Goal: Information Seeking & Learning: Learn about a topic

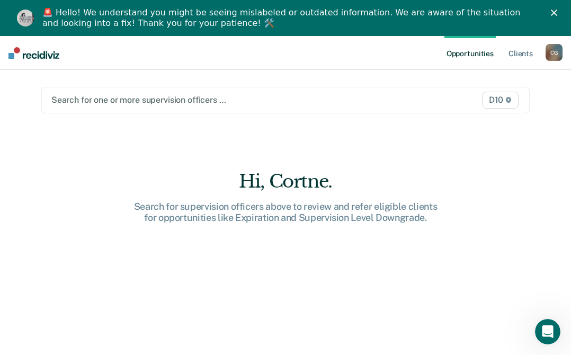
click at [235, 99] on div at bounding box center [214, 100] width 327 height 12
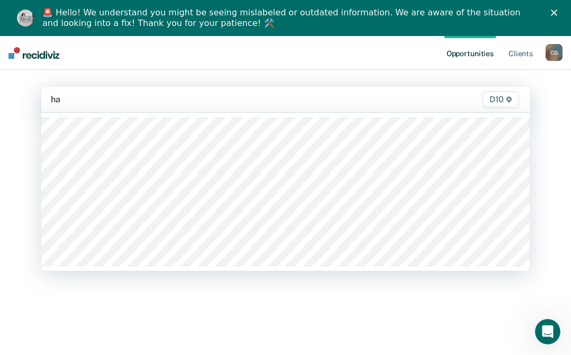
type input "hal"
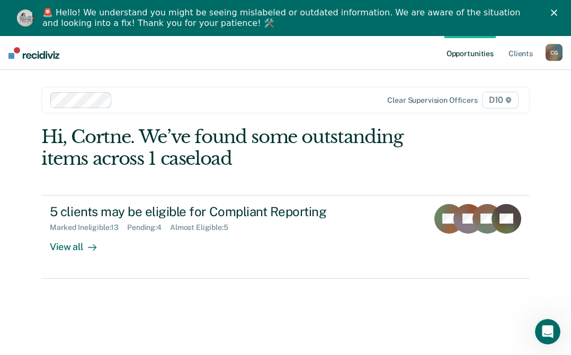
type input "d"
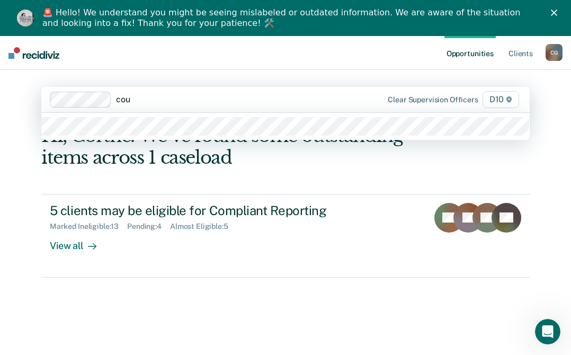
type input "cour"
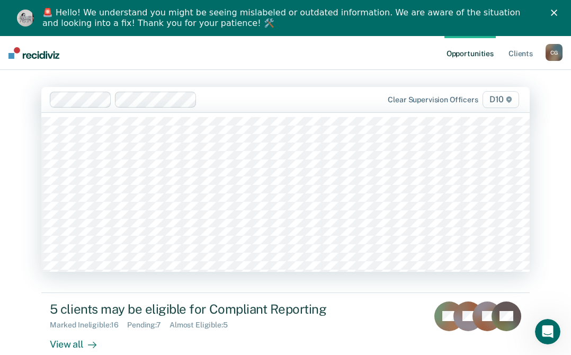
click at [231, 101] on div at bounding box center [289, 99] width 177 height 12
type input "corey"
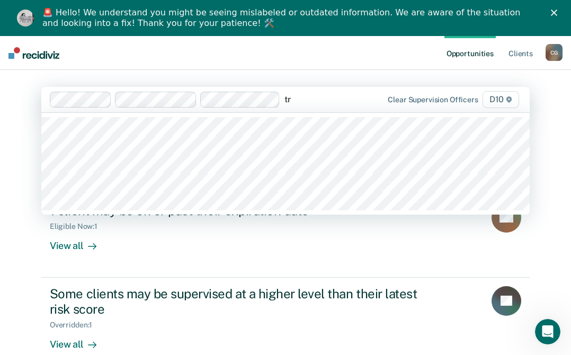
type input "tra"
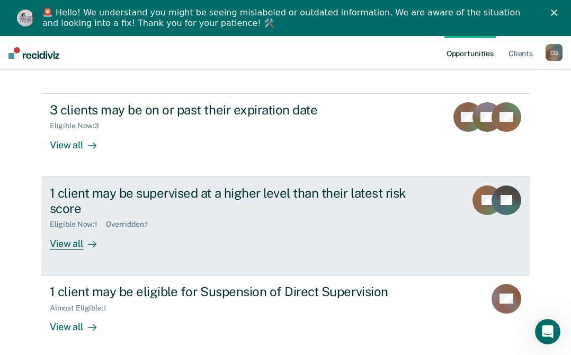
scroll to position [106, 0]
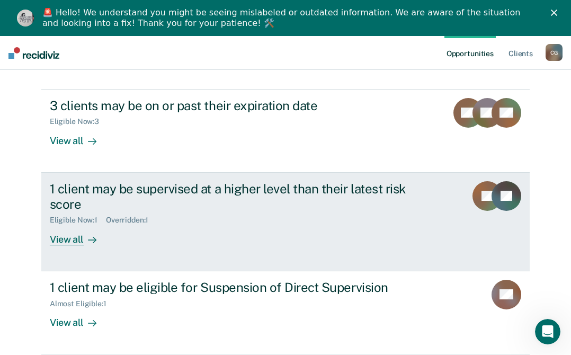
click at [76, 240] on div "View all" at bounding box center [79, 235] width 59 height 21
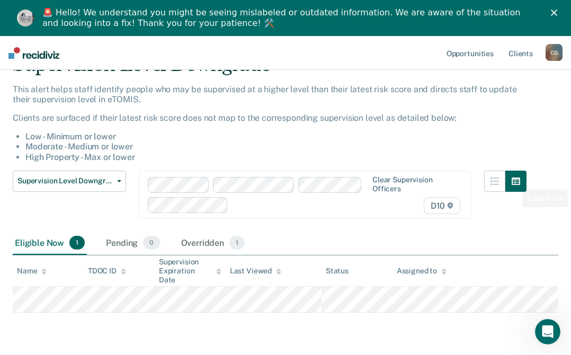
scroll to position [84, 0]
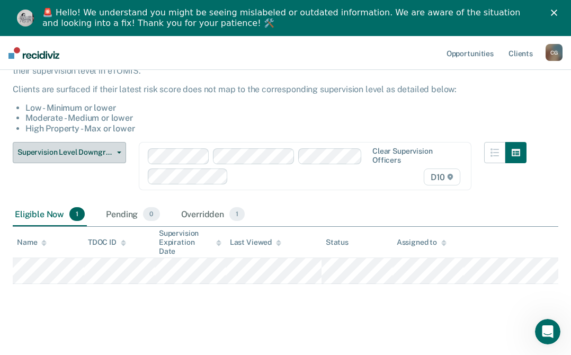
click at [104, 156] on span "Supervision Level Downgrade" at bounding box center [64, 152] width 95 height 9
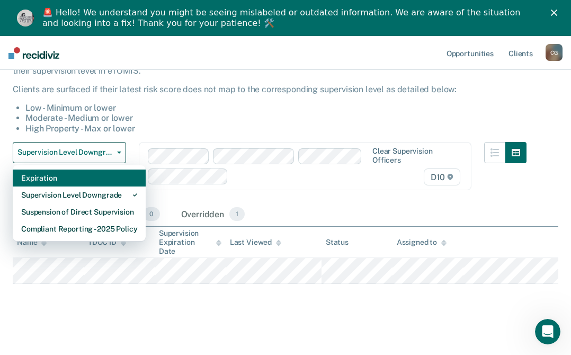
click at [56, 176] on div "Expiration" at bounding box center [79, 178] width 116 height 17
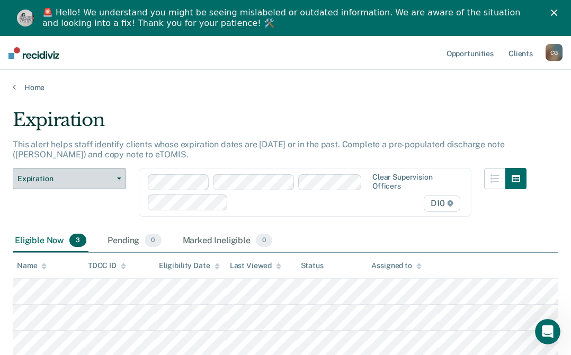
click at [122, 183] on button "Expiration" at bounding box center [69, 178] width 113 height 21
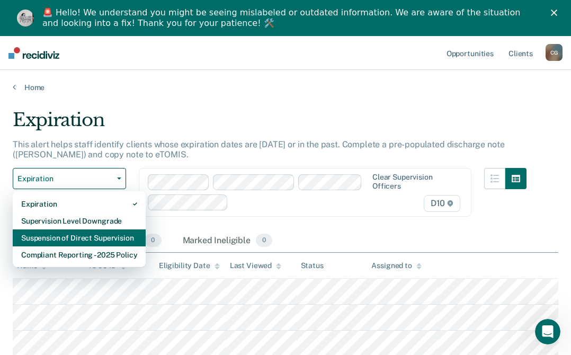
click at [110, 235] on div "Suspension of Direct Supervision" at bounding box center [79, 237] width 116 height 17
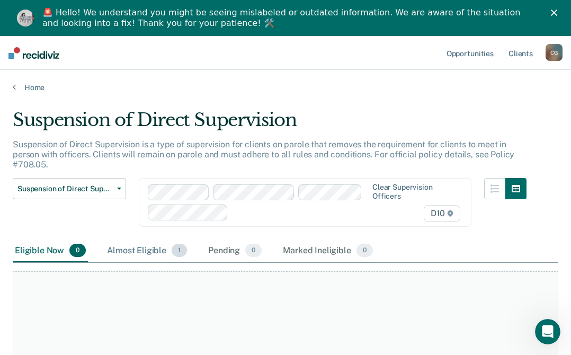
click at [143, 243] on div "Almost Eligible 1" at bounding box center [147, 250] width 84 height 23
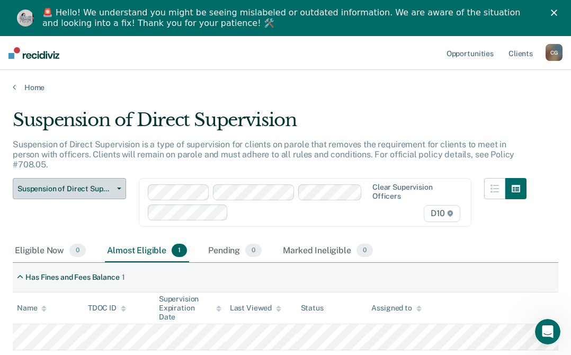
click at [116, 188] on span "button" at bounding box center [117, 189] width 8 height 2
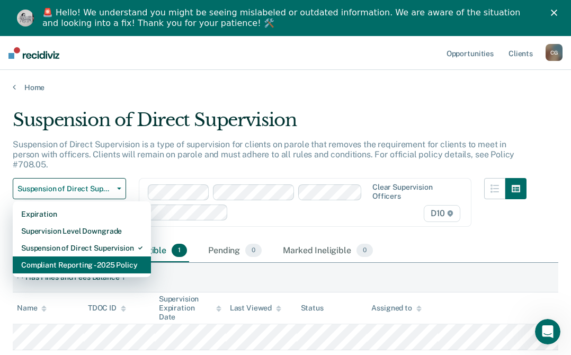
click at [98, 256] on div "Compliant Reporting - 2025 Policy" at bounding box center [81, 264] width 121 height 17
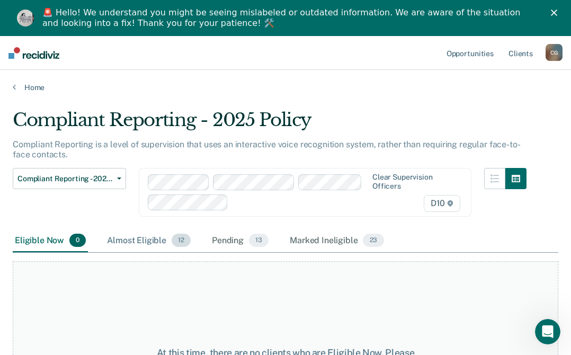
click at [161, 238] on div "Almost Eligible 12" at bounding box center [149, 240] width 88 height 23
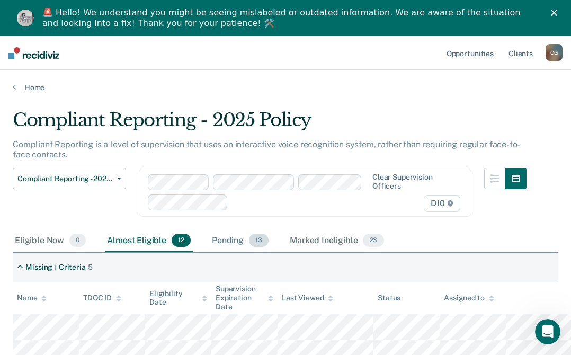
click at [228, 242] on div "Pending 13" at bounding box center [240, 240] width 61 height 23
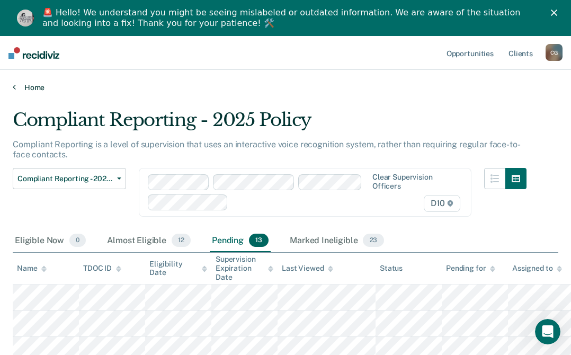
click at [41, 85] on link "Home" at bounding box center [286, 88] width 546 height 10
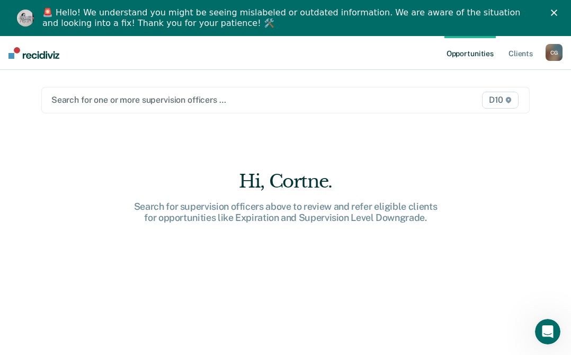
click at [157, 97] on div at bounding box center [214, 100] width 327 height 12
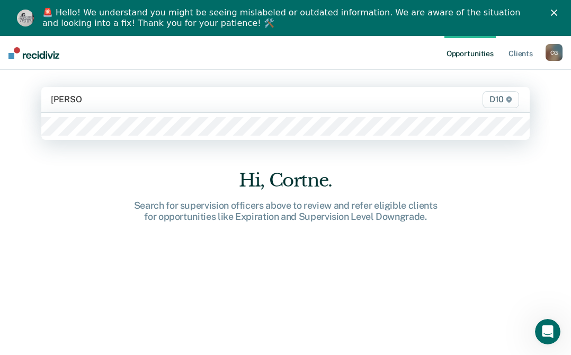
type input "Christine"
type input "Joshua La"
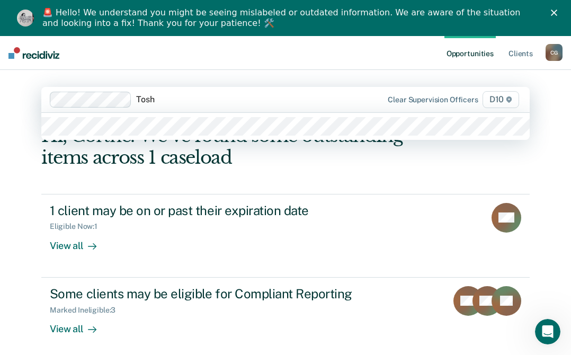
type input "Tosha"
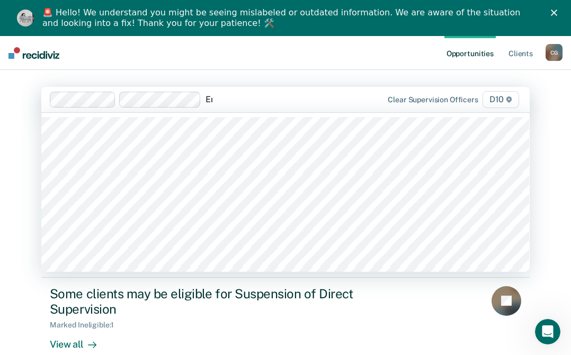
type input "Emi"
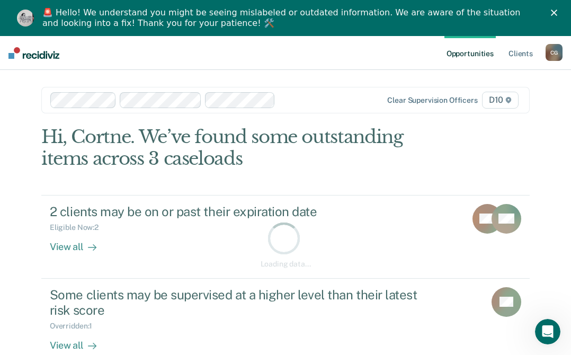
click at [282, 103] on div at bounding box center [329, 100] width 99 height 12
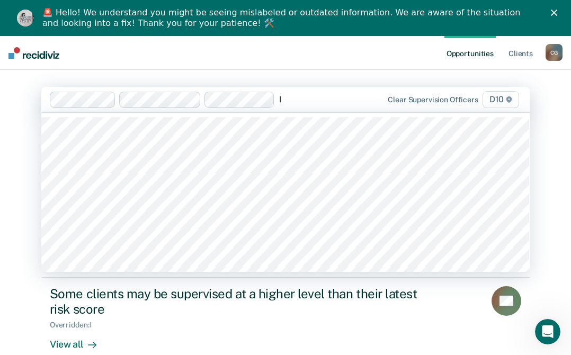
type input "Mc"
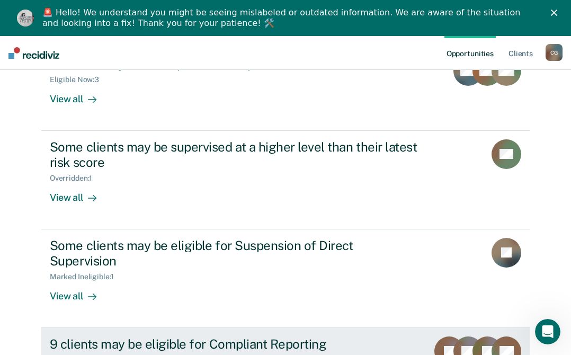
scroll to position [189, 0]
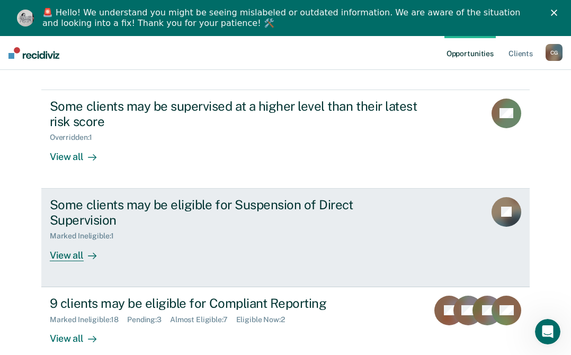
click at [163, 227] on div "Some clients may be eligible for Suspension of Direct Supervision Marked Inelig…" at bounding box center [248, 229] width 397 height 64
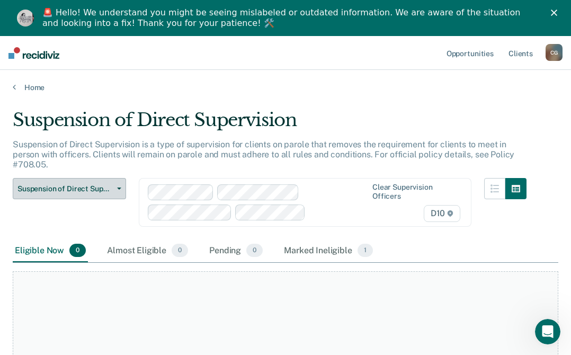
click at [85, 184] on span "Suspension of Direct Supervision" at bounding box center [64, 188] width 95 height 9
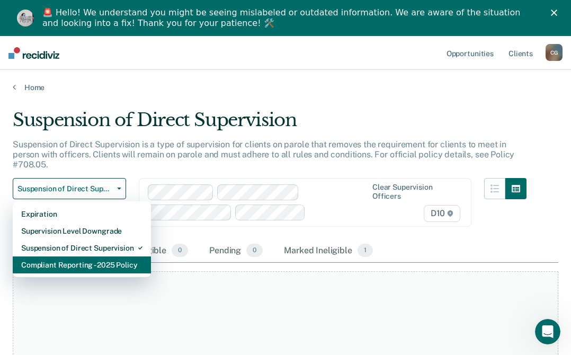
click at [83, 256] on div "Compliant Reporting - 2025 Policy" at bounding box center [81, 264] width 121 height 17
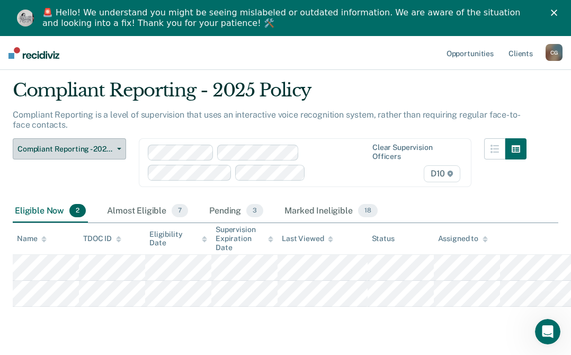
scroll to position [58, 0]
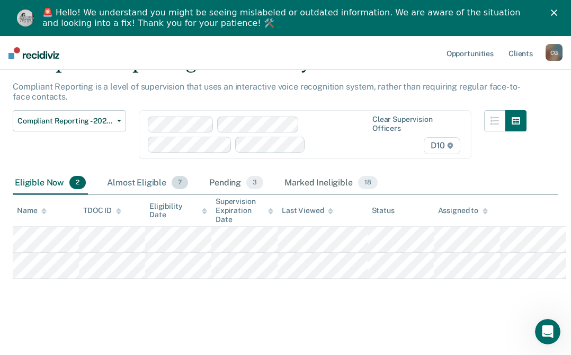
click at [119, 181] on div "Almost Eligible 7" at bounding box center [147, 183] width 85 height 23
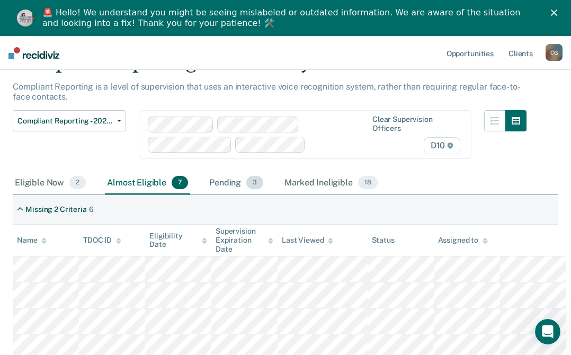
click at [231, 176] on div "Pending 3" at bounding box center [236, 183] width 58 height 23
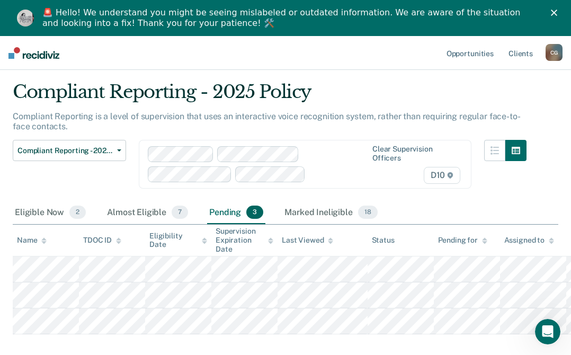
scroll to position [0, 0]
